Goal: Transaction & Acquisition: Purchase product/service

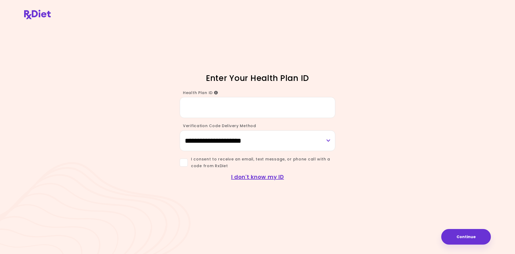
click at [196, 108] on input "Health Plan ID" at bounding box center [258, 107] width 156 height 21
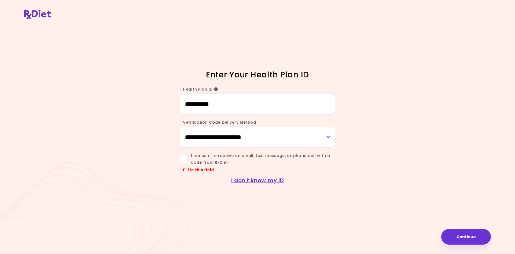
type input "*********"
click at [330, 138] on select "**********" at bounding box center [258, 137] width 156 height 21
click at [180, 127] on select "**********" at bounding box center [258, 137] width 156 height 21
click at [184, 157] on span at bounding box center [184, 159] width 8 height 8
click at [227, 105] on input "*********" at bounding box center [258, 103] width 156 height 21
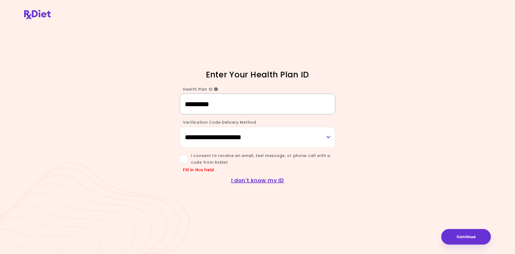
click at [229, 107] on input "*********" at bounding box center [258, 103] width 156 height 21
drag, startPoint x: 221, startPoint y: 105, endPoint x: 173, endPoint y: 120, distance: 50.4
click at [149, 99] on div "Health Plan ID *********" at bounding box center [258, 97] width 258 height 33
type input "*********"
click at [200, 104] on input "*********" at bounding box center [258, 103] width 156 height 21
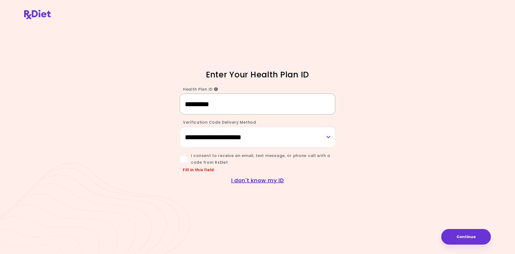
click at [225, 105] on input "*********" at bounding box center [258, 103] width 156 height 21
click at [328, 137] on select "**********" at bounding box center [258, 137] width 156 height 21
select select "***"
click at [180, 127] on select "**********" at bounding box center [258, 137] width 156 height 21
click at [472, 236] on button "Continue" at bounding box center [466, 237] width 50 height 16
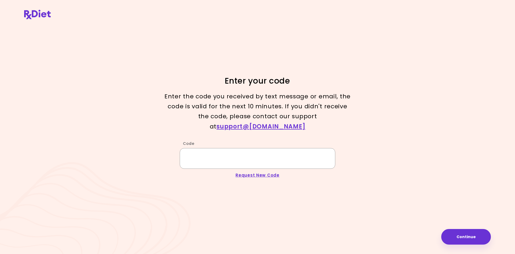
click at [222, 151] on input "Code" at bounding box center [258, 158] width 156 height 21
type input "******"
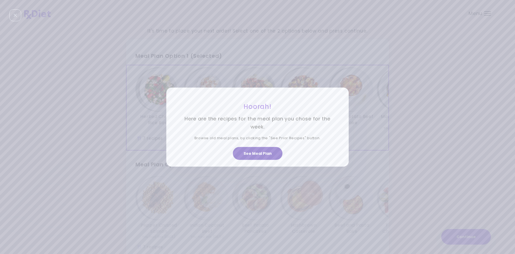
click at [262, 154] on button "See Meal Plan" at bounding box center [258, 153] width 50 height 13
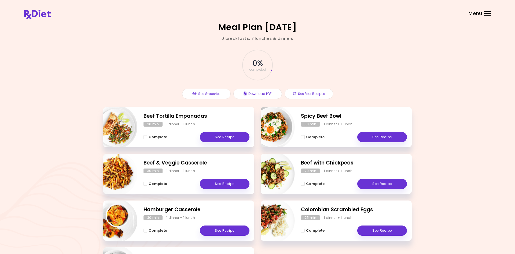
click at [441, 217] on div "Meal Plan [DATE] 0 breakfasts , 7 lunches & dinners 0 % completed See Groceries…" at bounding box center [257, 158] width 515 height 316
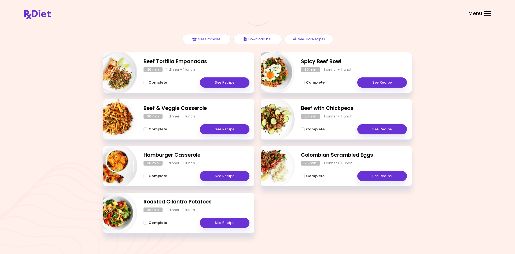
scroll to position [63, 0]
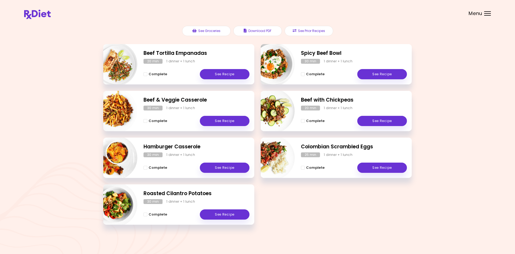
click at [477, 49] on div "Meal Plan [DATE] 0 breakfasts , 7 lunches & dinners 0 % completed See Groceries…" at bounding box center [257, 95] width 515 height 316
click at [447, 59] on div "Meal Plan [DATE] 0 breakfasts , 7 lunches & dinners 0 % completed See Groceries…" at bounding box center [257, 95] width 515 height 316
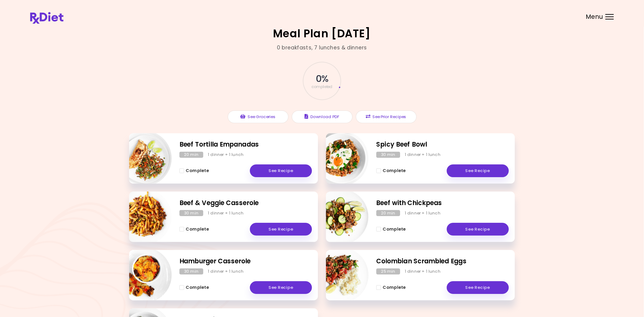
scroll to position [0, 0]
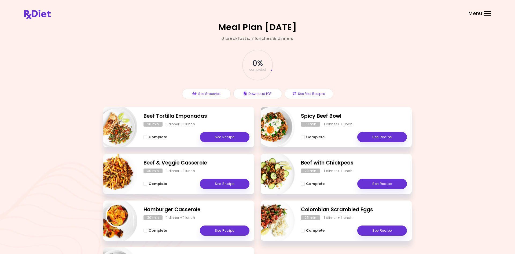
click at [448, 60] on div "Meal Plan [DATE] 0 breakfasts , 7 lunches & dinners 0 % completed See Groceries…" at bounding box center [257, 158] width 515 height 316
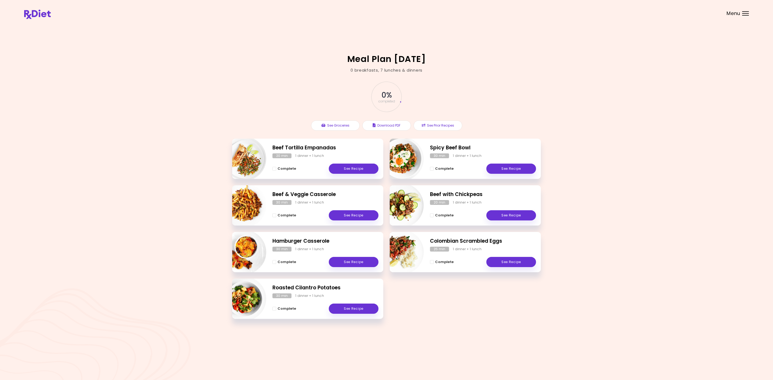
click at [408, 253] on div "Beef Tortilla Empanadas 20 min 1 dinner + 1 lunch Complete See Recipe Spicy Bee…" at bounding box center [386, 232] width 309 height 187
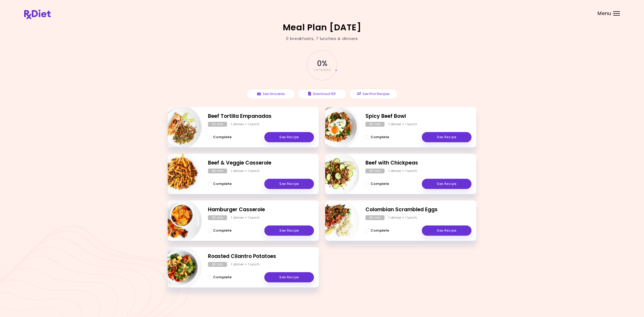
click at [324, 32] on h2 "Meal Plan [DATE]" at bounding box center [322, 27] width 79 height 9
click at [353, 39] on div "0 breakfasts , 7 lunches & dinners" at bounding box center [322, 39] width 72 height 6
click at [348, 71] on div "0 % completed" at bounding box center [322, 65] width 161 height 36
click at [377, 95] on button "See Prior Recipes" at bounding box center [373, 94] width 49 height 10
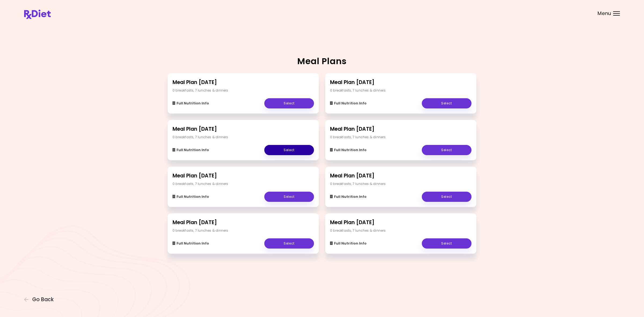
click at [287, 151] on link "Select" at bounding box center [289, 150] width 50 height 10
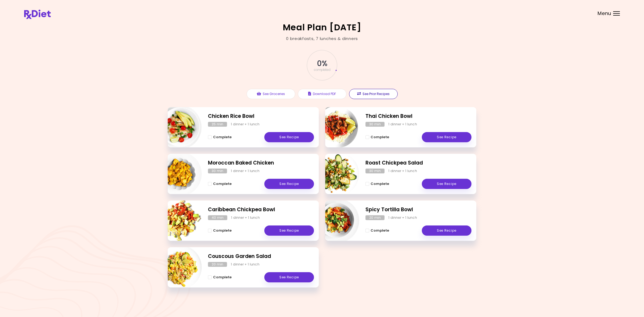
click at [375, 94] on button "See Prior Recipes" at bounding box center [373, 94] width 49 height 10
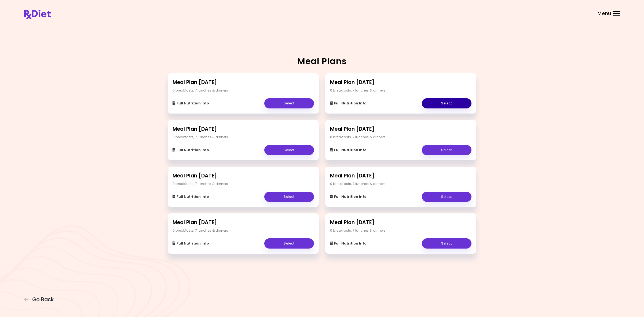
click at [445, 107] on link "Select" at bounding box center [447, 103] width 50 height 10
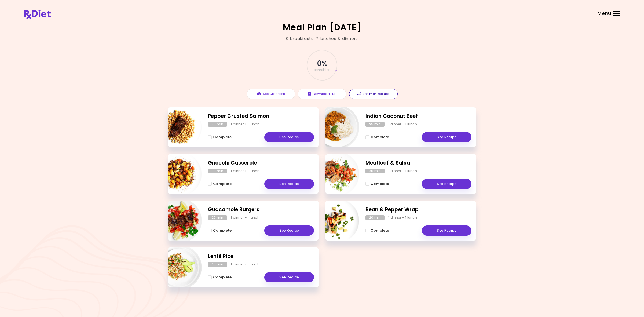
click at [383, 94] on button "See Prior Recipes" at bounding box center [373, 94] width 49 height 10
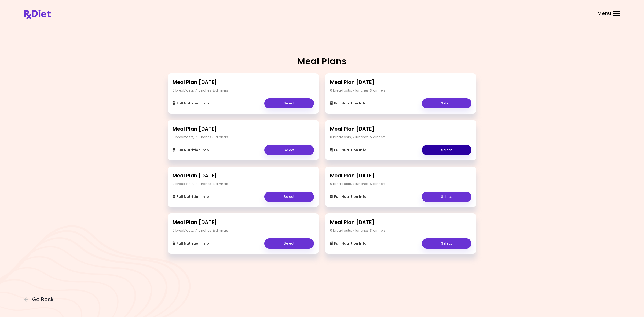
click at [454, 150] on link "Select" at bounding box center [447, 150] width 50 height 10
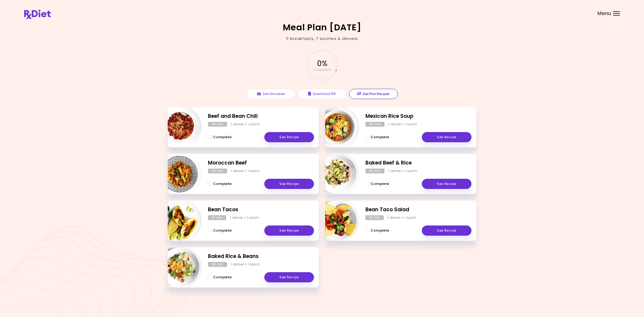
click at [382, 95] on button "See Prior Recipes" at bounding box center [373, 94] width 49 height 10
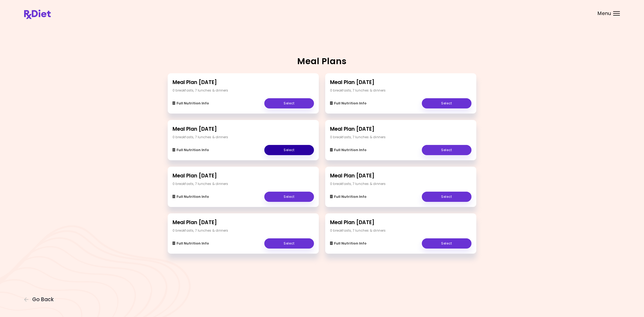
click at [296, 150] on link "Select" at bounding box center [289, 150] width 50 height 10
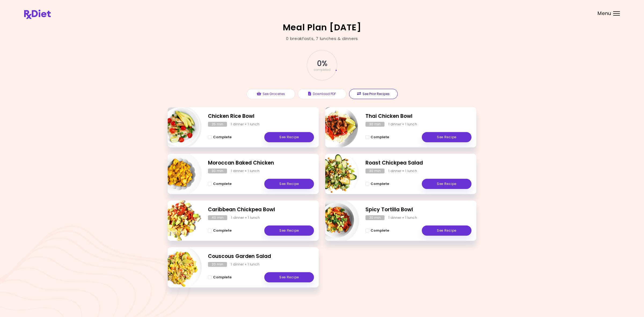
click at [365, 92] on button "See Prior Recipes" at bounding box center [373, 94] width 49 height 10
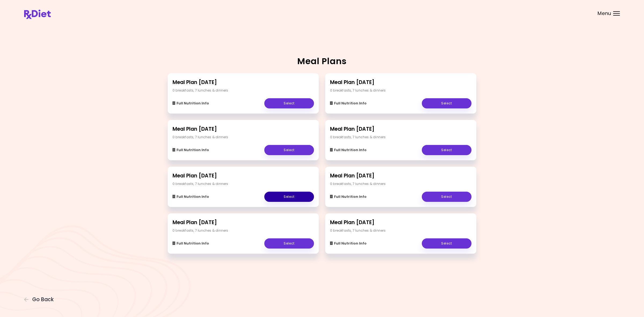
click at [295, 198] on link "Select" at bounding box center [289, 197] width 50 height 10
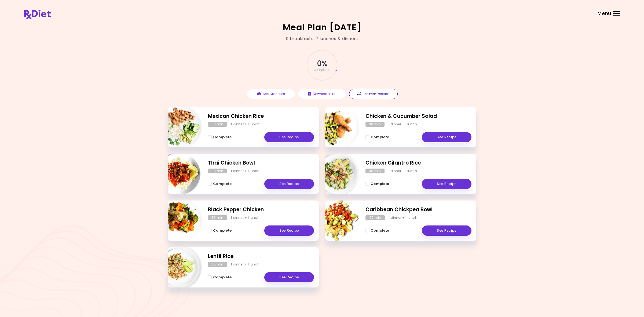
click at [380, 93] on button "See Prior Recipes" at bounding box center [373, 94] width 49 height 10
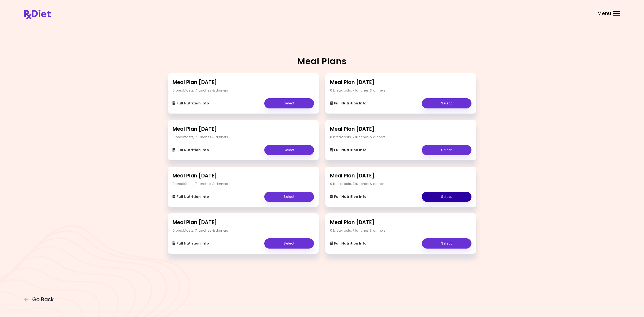
click at [441, 199] on link "Select" at bounding box center [447, 197] width 50 height 10
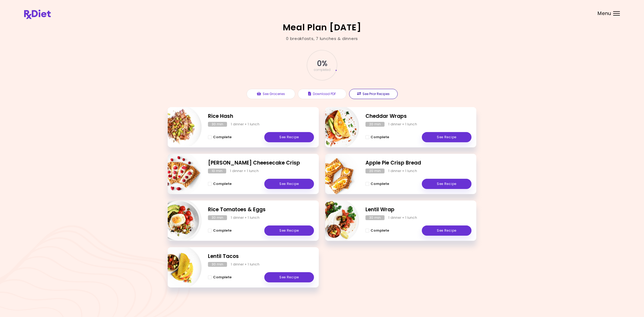
click at [386, 93] on button "See Prior Recipes" at bounding box center [373, 94] width 49 height 10
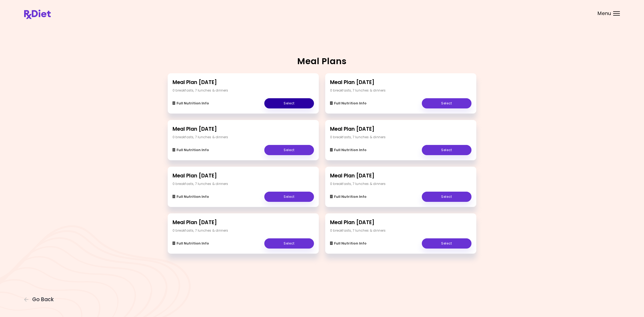
click at [281, 103] on link "Select" at bounding box center [289, 103] width 50 height 10
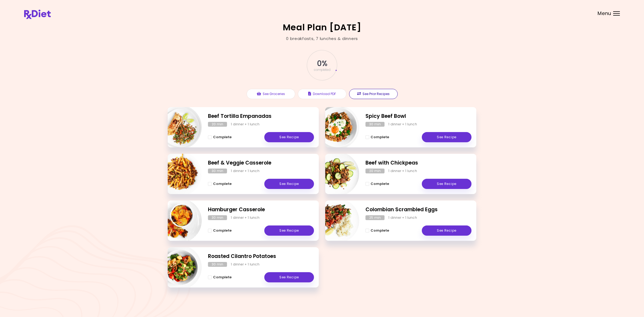
click at [361, 92] on button "See Prior Recipes" at bounding box center [373, 94] width 49 height 10
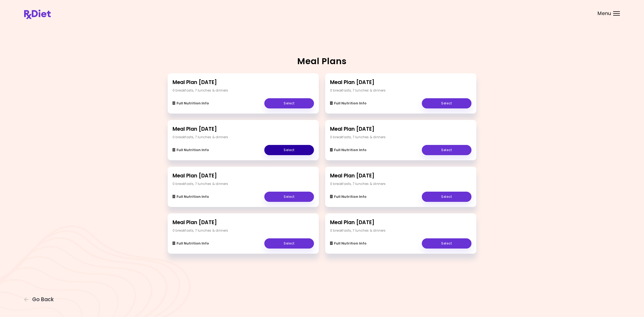
click at [294, 150] on link "Select" at bounding box center [289, 150] width 50 height 10
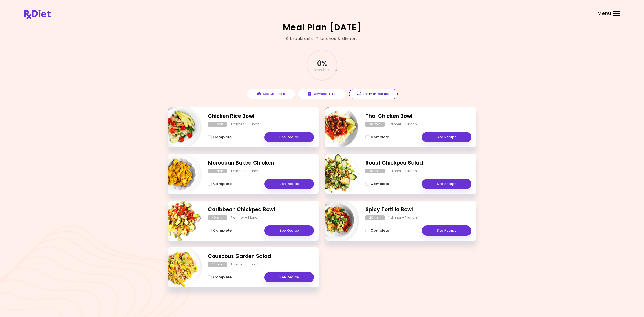
click at [372, 92] on button "See Prior Recipes" at bounding box center [373, 94] width 49 height 10
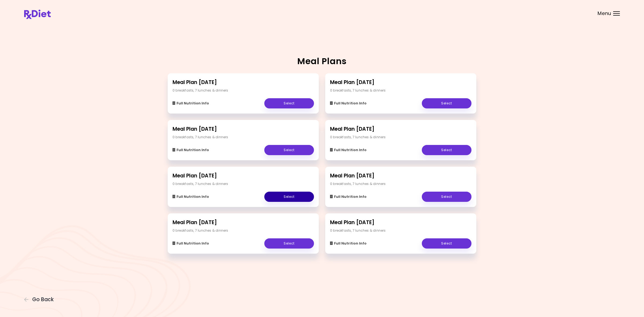
click at [294, 196] on link "Select" at bounding box center [289, 197] width 50 height 10
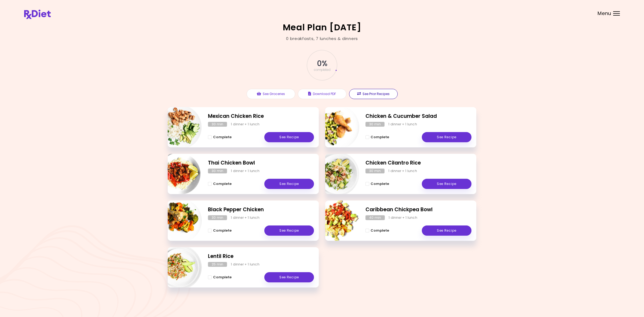
click at [370, 92] on button "See Prior Recipes" at bounding box center [373, 94] width 49 height 10
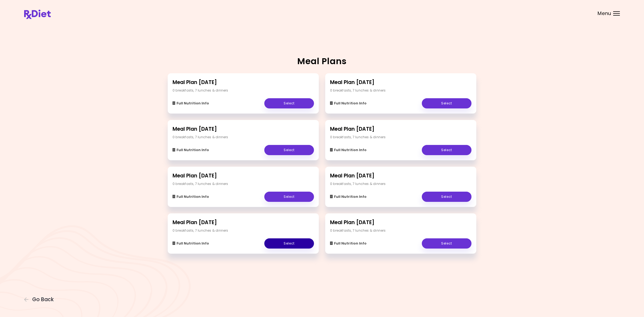
click at [292, 244] on link "Select" at bounding box center [289, 243] width 50 height 10
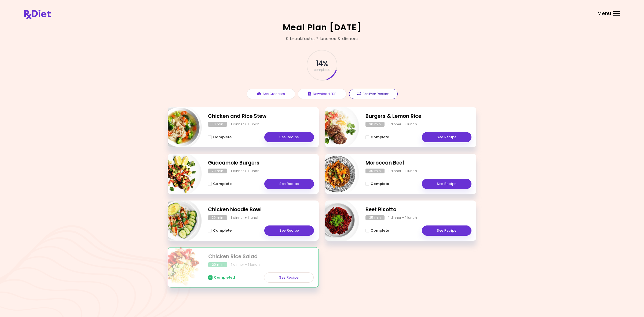
click at [371, 96] on button "See Prior Recipes" at bounding box center [373, 94] width 49 height 10
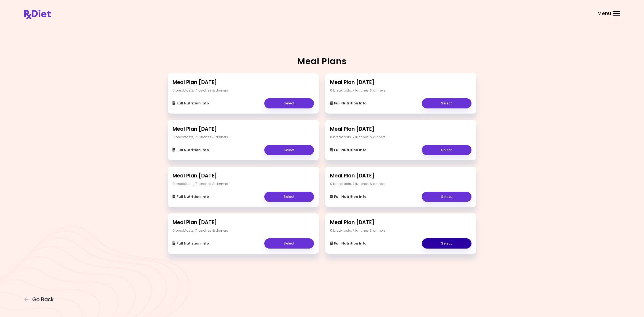
click at [444, 241] on link "Select" at bounding box center [447, 243] width 50 height 10
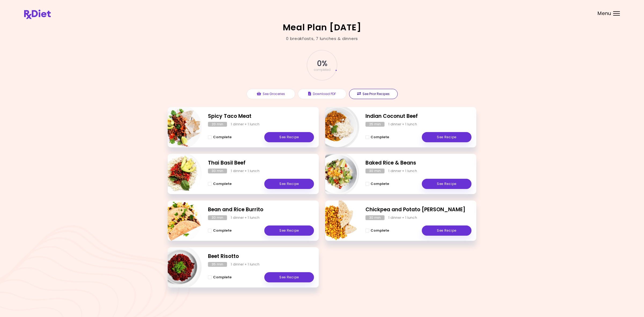
click at [376, 91] on button "See Prior Recipes" at bounding box center [373, 94] width 49 height 10
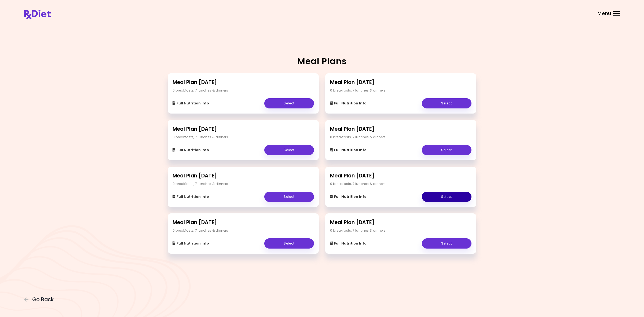
click at [445, 194] on link "Select" at bounding box center [447, 197] width 50 height 10
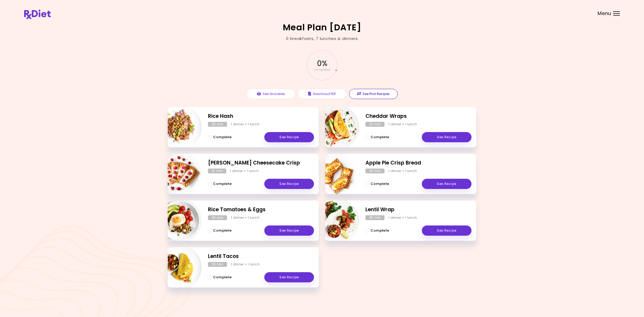
click at [388, 95] on button "See Prior Recipes" at bounding box center [373, 94] width 49 height 10
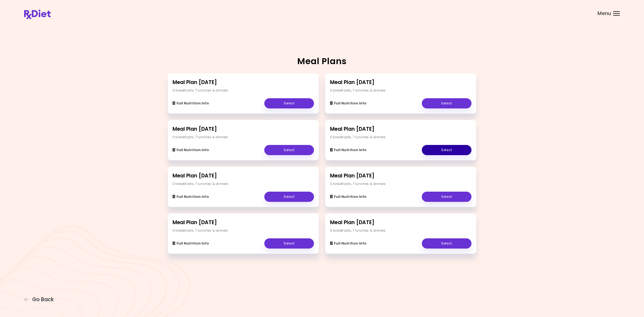
click at [443, 151] on link "Select" at bounding box center [447, 150] width 50 height 10
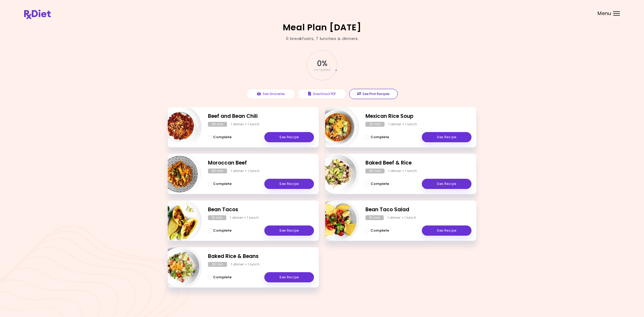
click at [367, 93] on button "See Prior Recipes" at bounding box center [373, 94] width 49 height 10
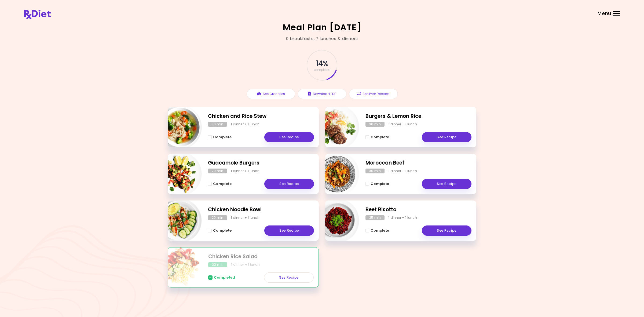
click at [483, 19] on header at bounding box center [322, 10] width 644 height 21
click at [135, 24] on div "Meal Plan [DATE] 0 breakfasts , 7 lunches & dinners 14 % completed See Grocerie…" at bounding box center [322, 158] width 644 height 317
click at [57, 79] on div "Meal Plan [DATE] 0 breakfasts , 7 lunches & dinners 14 % completed See Grocerie…" at bounding box center [322, 158] width 644 height 317
click at [280, 93] on button "See Groceries" at bounding box center [271, 94] width 49 height 10
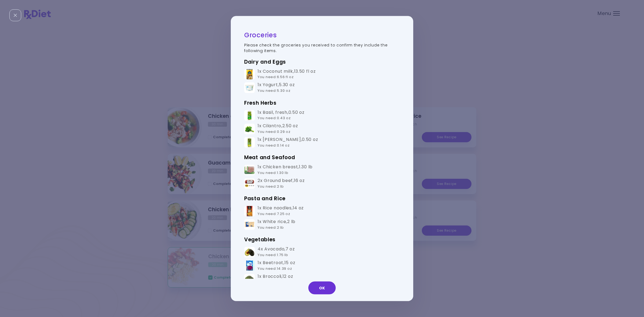
click at [94, 30] on div "Groceries Please check the groceries you received to confirm they include the f…" at bounding box center [322, 158] width 644 height 317
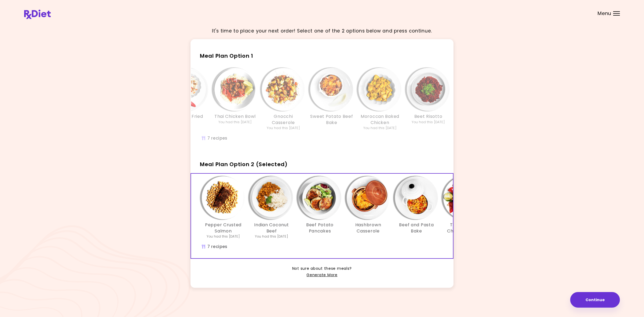
click at [298, 147] on div "Herbed Chicken Rice Bowl Peruvian Fried Rice Thai Chicken Bowl You had this [DA…" at bounding box center [283, 107] width 354 height 85
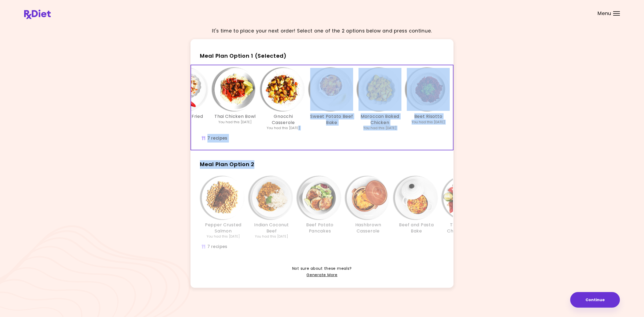
drag, startPoint x: 293, startPoint y: 148, endPoint x: 315, endPoint y: 151, distance: 22.9
click at [315, 151] on div "Meal Plan Option 1 (Selected) Herbed Chicken Rice Bowl Peruvian Fried Rice Thai…" at bounding box center [322, 163] width 263 height 248
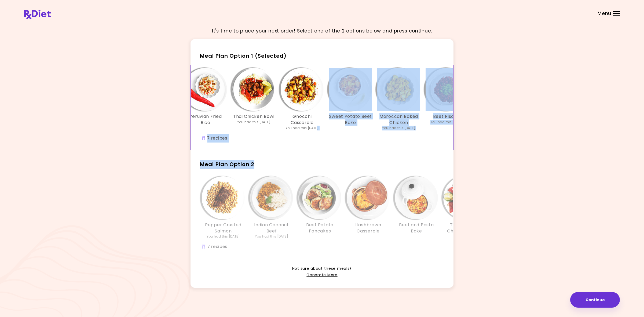
scroll to position [0, 92]
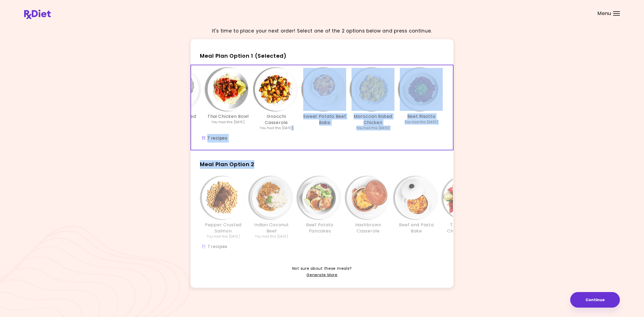
click at [515, 123] on div "It's time to place your next order! Select one of the 2 options below and press…" at bounding box center [322, 159] width 596 height 272
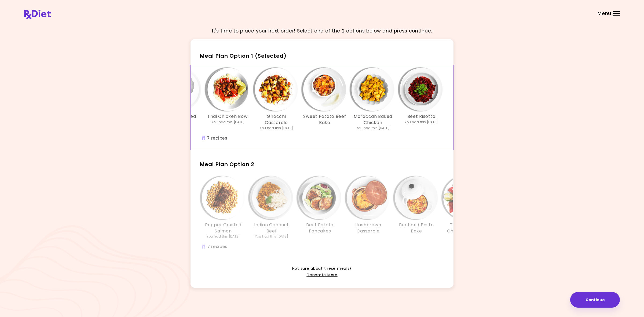
click at [291, 246] on div "Pepper Crusted Salmon You had this [DATE] Indian Coconut Beef You had this [DAT…" at bounding box center [368, 216] width 354 height 85
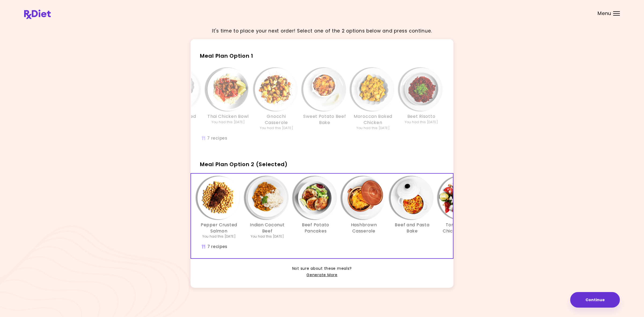
scroll to position [0, 0]
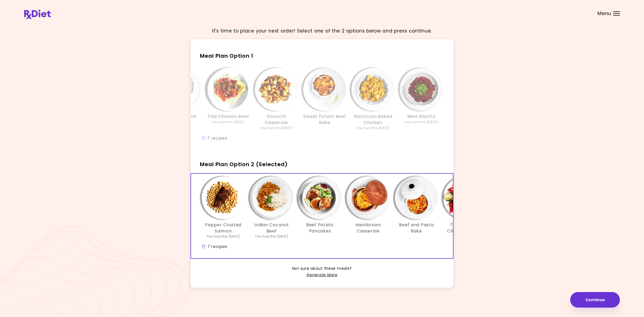
click at [212, 199] on img "Info - Pepper Crusted Salmon - Meal Plan Option 2 (Selected)" at bounding box center [223, 197] width 43 height 43
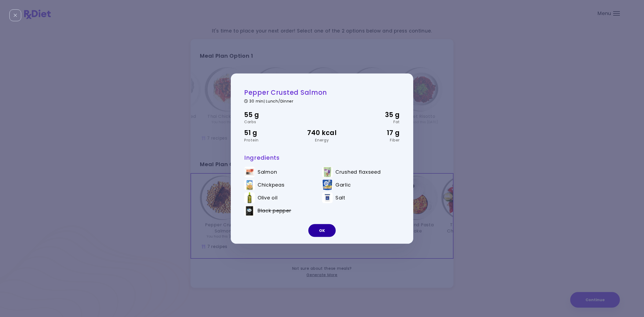
click at [322, 232] on button "OK" at bounding box center [321, 230] width 27 height 13
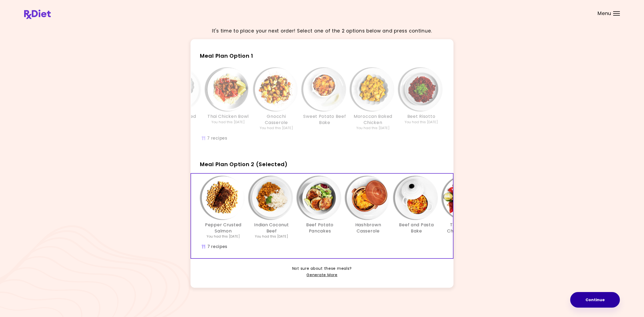
click at [515, 253] on button "Continue" at bounding box center [595, 300] width 50 height 16
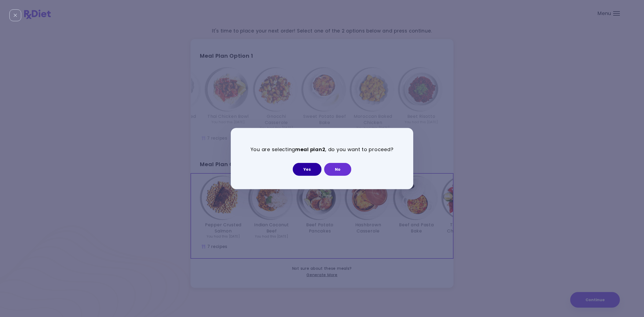
click at [306, 170] on button "Yes" at bounding box center [307, 169] width 29 height 13
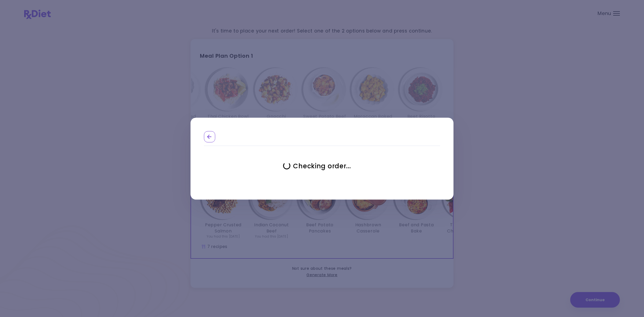
select select "**********"
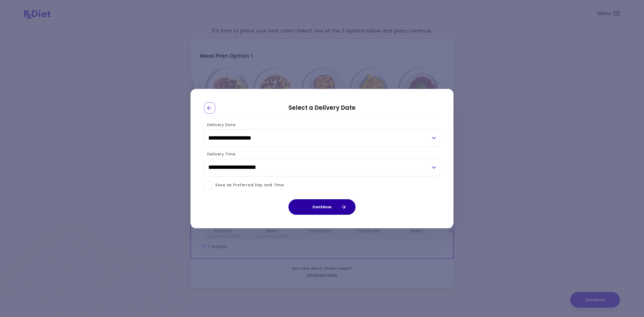
click at [345, 206] on icon "button" at bounding box center [343, 207] width 4 height 4
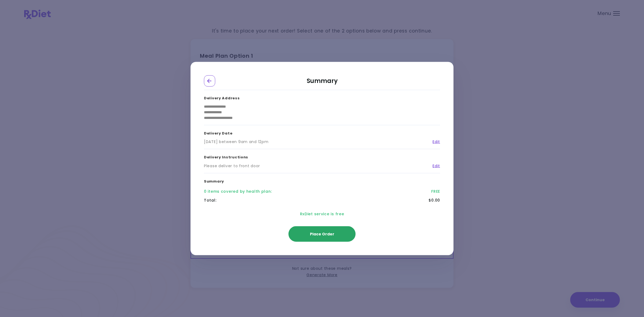
click at [326, 235] on span "Place Order" at bounding box center [322, 233] width 24 height 5
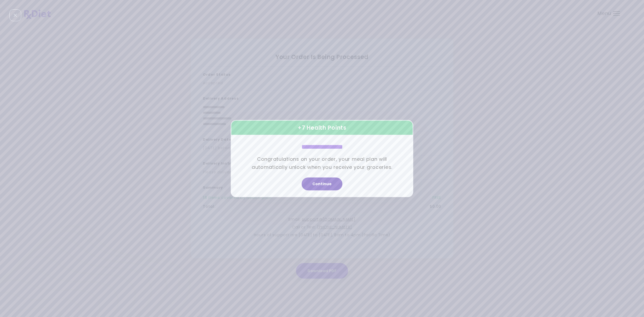
click at [324, 184] on button "Continue" at bounding box center [322, 183] width 41 height 13
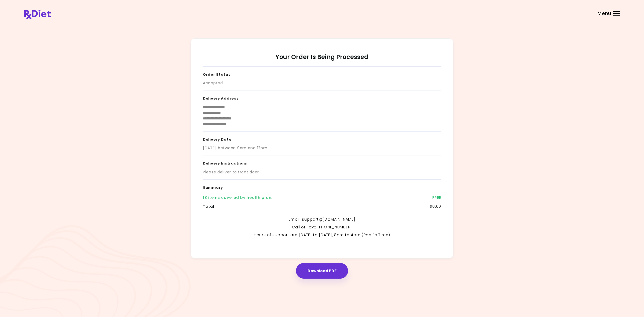
click at [14, 144] on div "**********" at bounding box center [322, 158] width 644 height 317
